Goal: Task Accomplishment & Management: Use online tool/utility

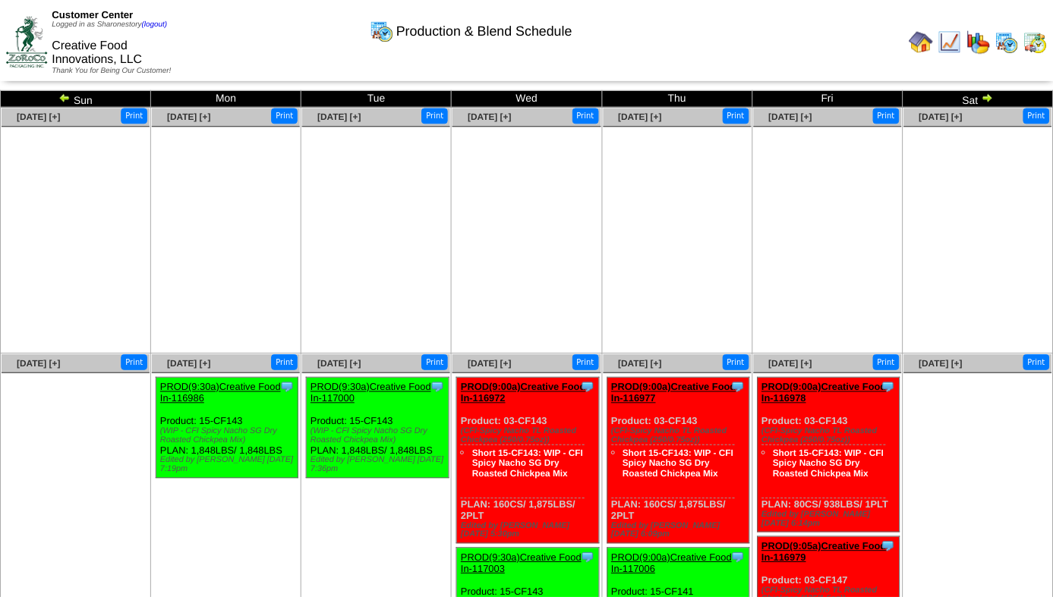
scroll to position [23, 0]
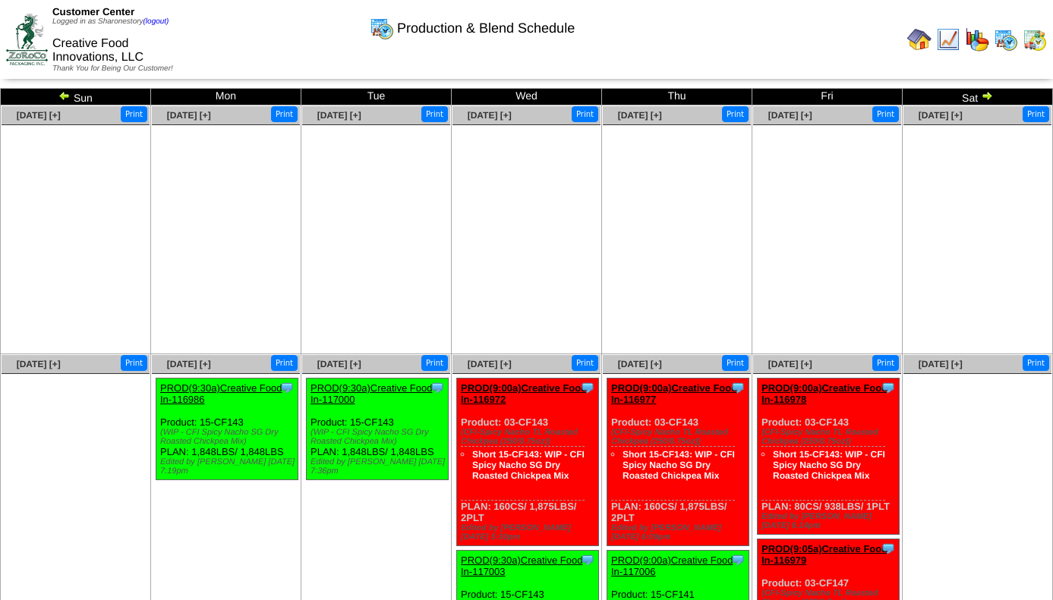
click at [1033, 38] on img at bounding box center [1034, 39] width 24 height 24
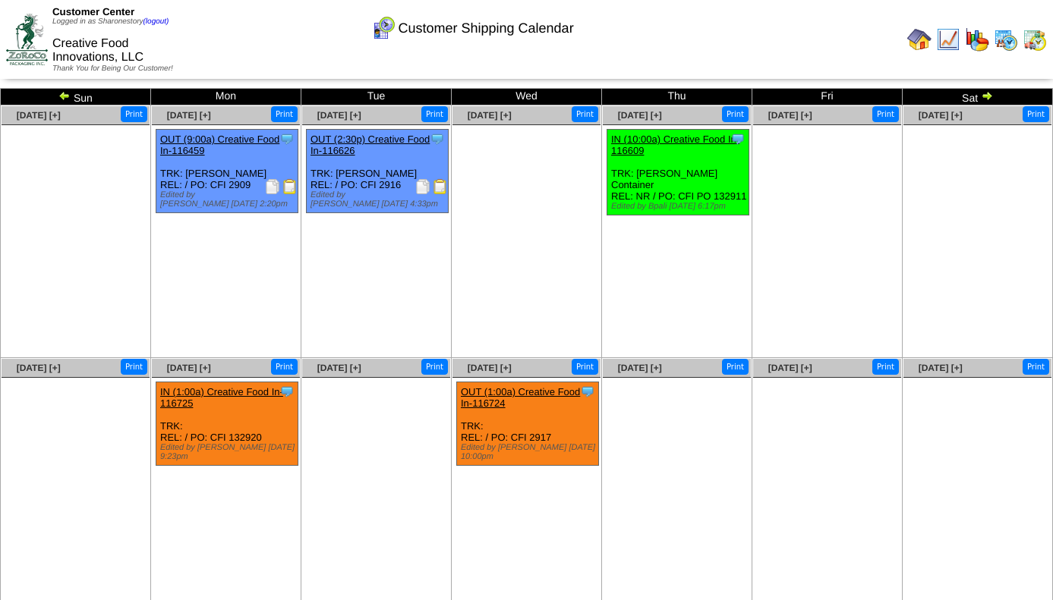
click at [288, 187] on img at bounding box center [289, 186] width 15 height 15
click at [1011, 39] on img at bounding box center [1005, 39] width 24 height 24
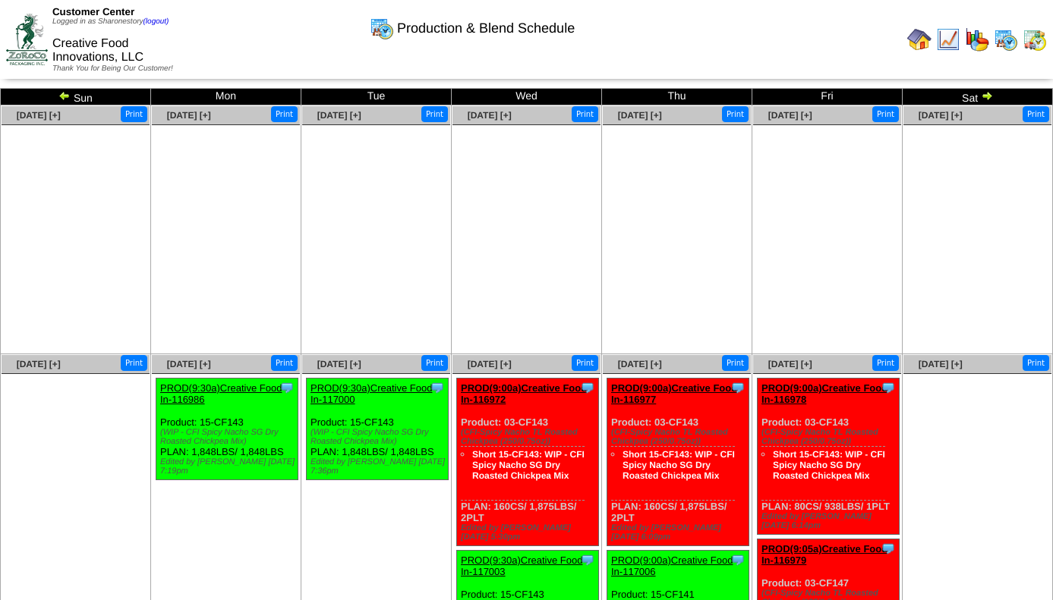
click at [983, 96] on img at bounding box center [986, 96] width 12 height 12
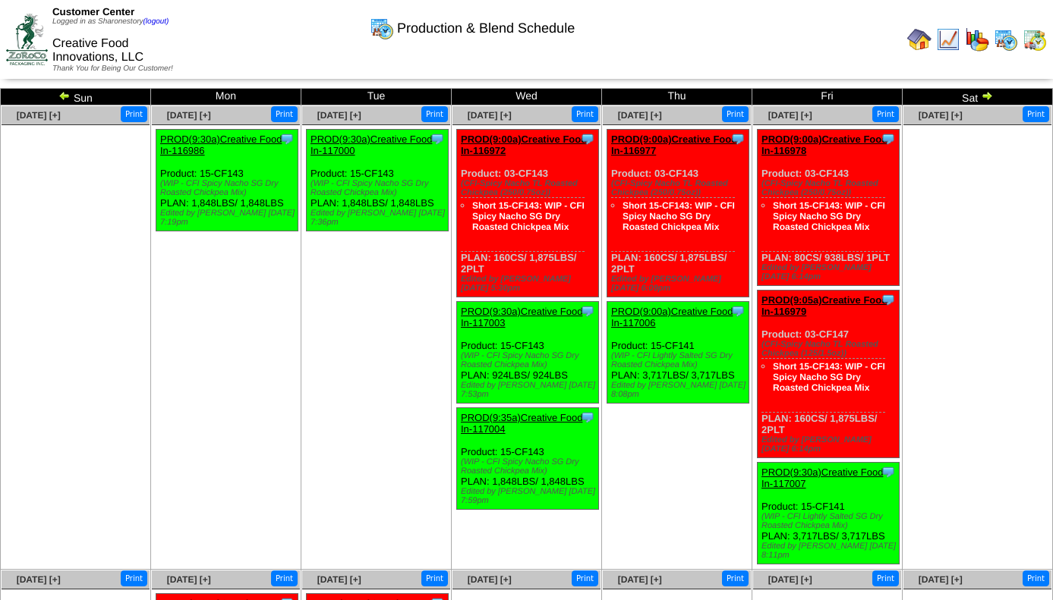
click at [64, 98] on img at bounding box center [64, 96] width 12 height 12
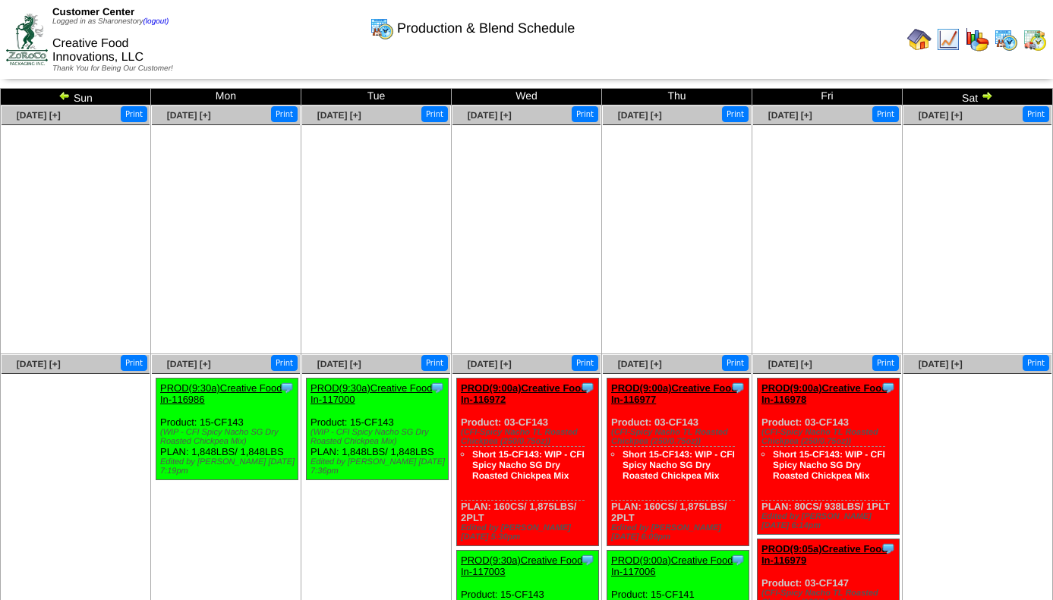
click at [63, 100] on img at bounding box center [64, 96] width 12 height 12
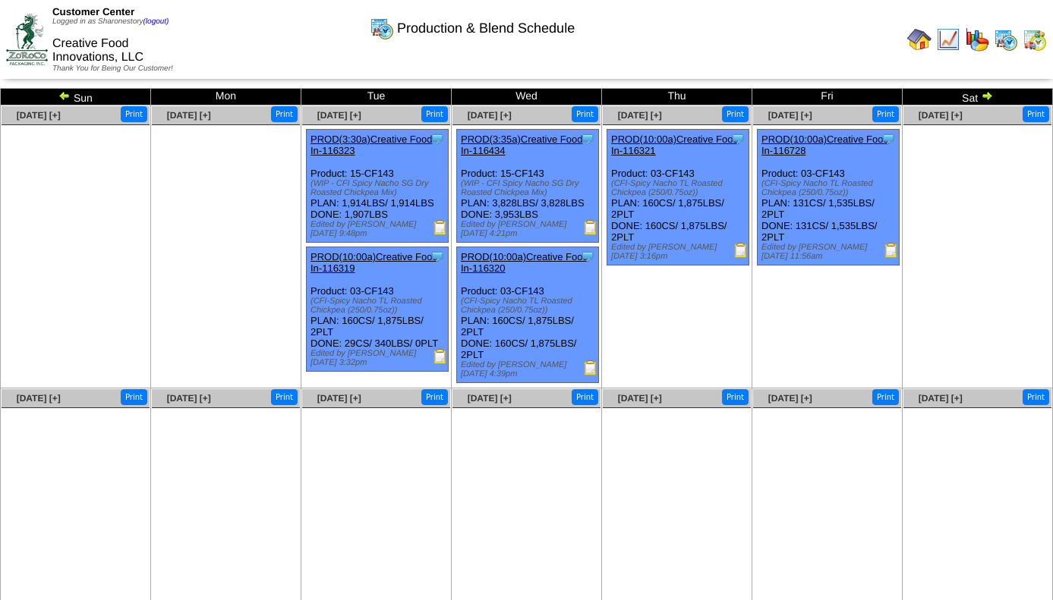
click at [67, 99] on img at bounding box center [64, 96] width 12 height 12
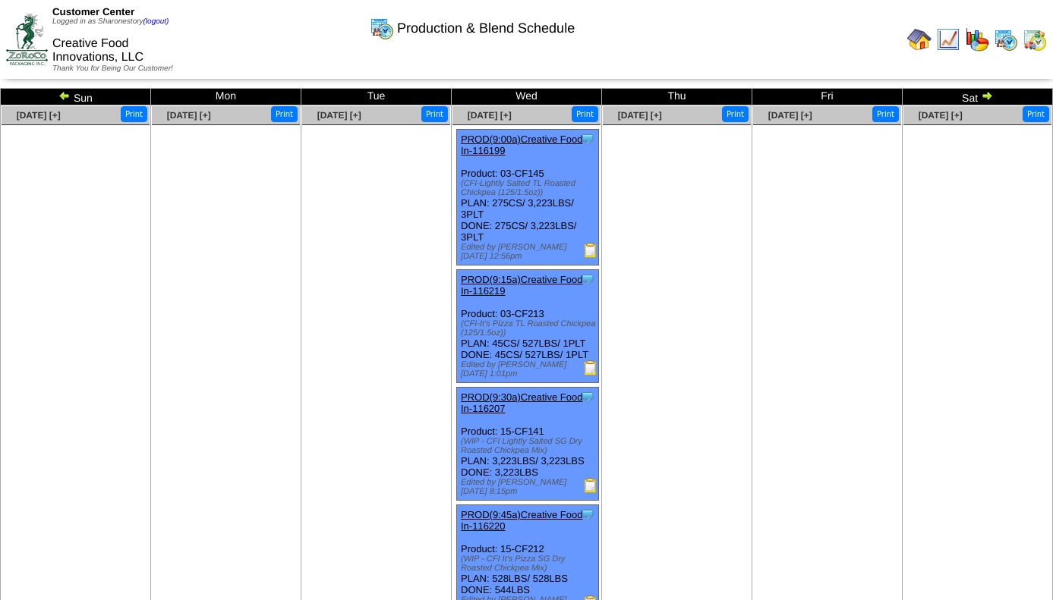
click at [63, 99] on img at bounding box center [64, 96] width 12 height 12
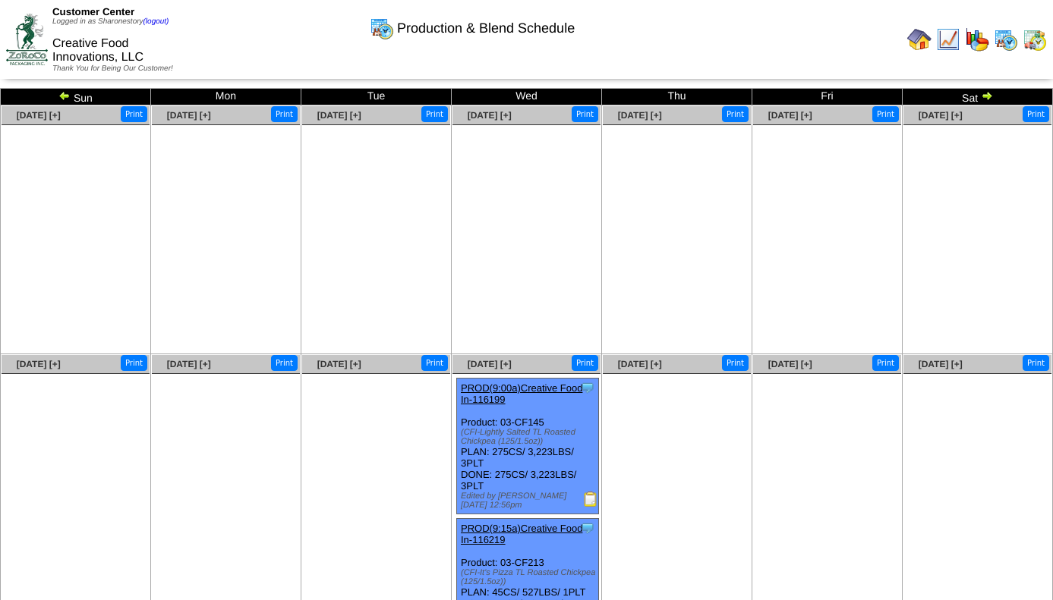
click at [986, 97] on img at bounding box center [986, 96] width 12 height 12
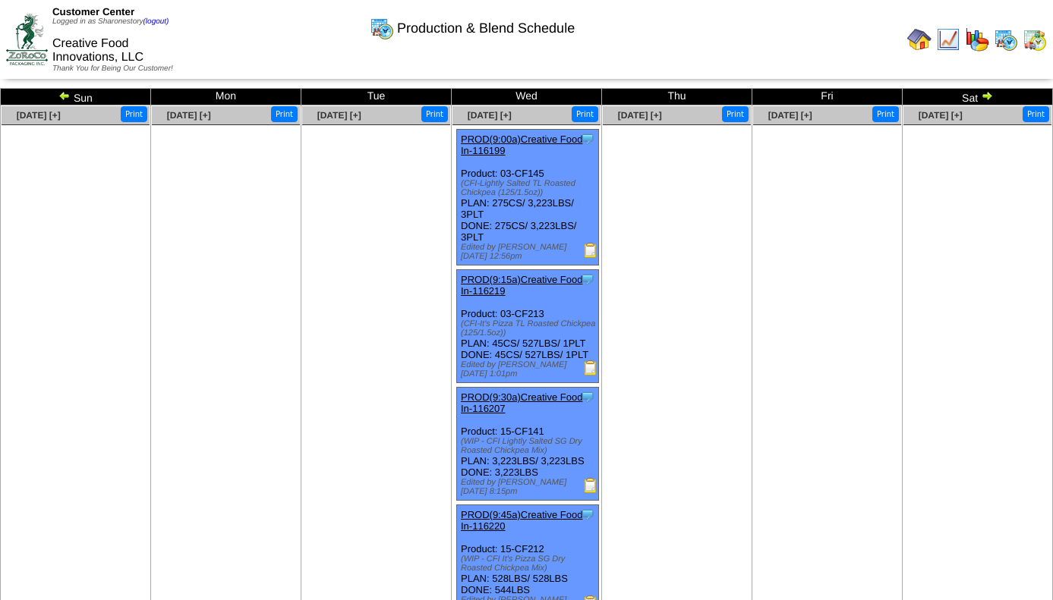
drag, startPoint x: 0, startPoint y: 0, endPoint x: 986, endPoint y: 97, distance: 990.5
click at [986, 97] on img at bounding box center [986, 96] width 12 height 12
